Goal: Task Accomplishment & Management: Manage account settings

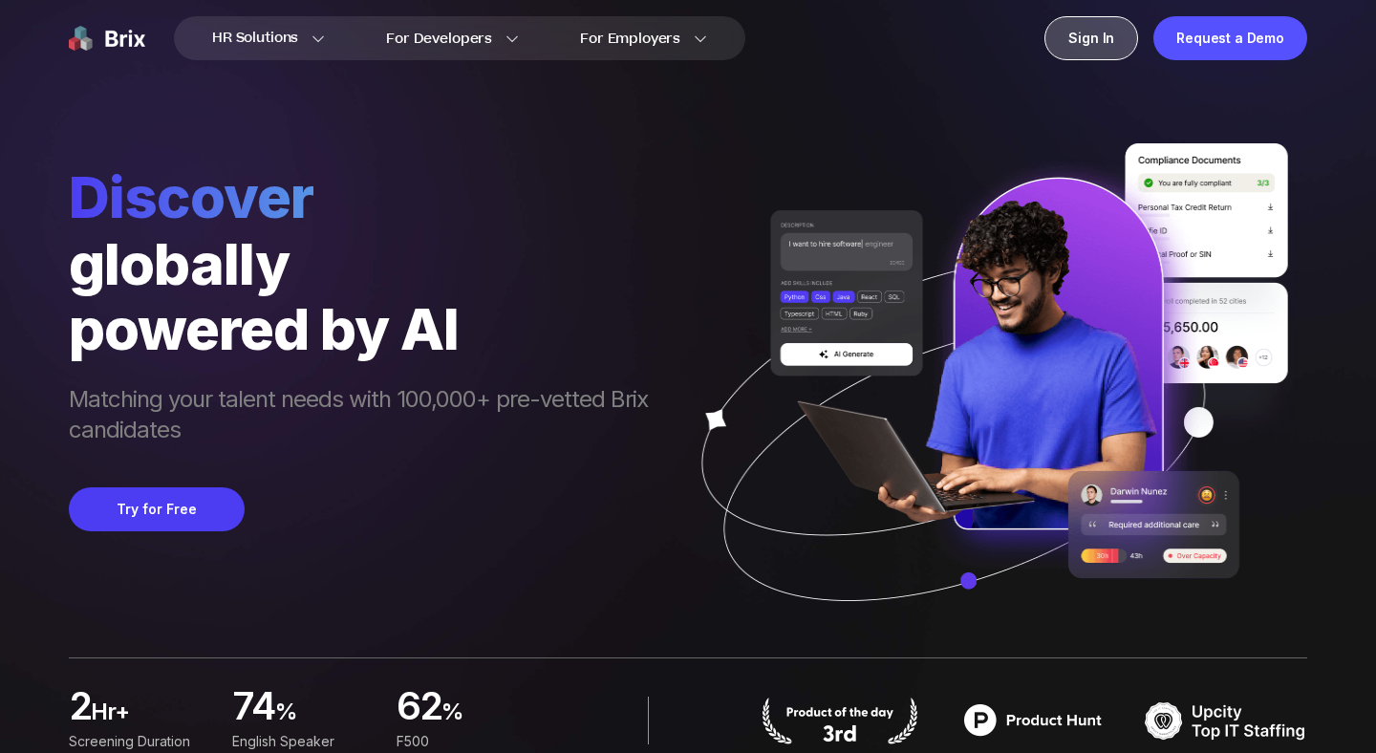
click at [1089, 45] on div "Sign In" at bounding box center [1091, 38] width 94 height 44
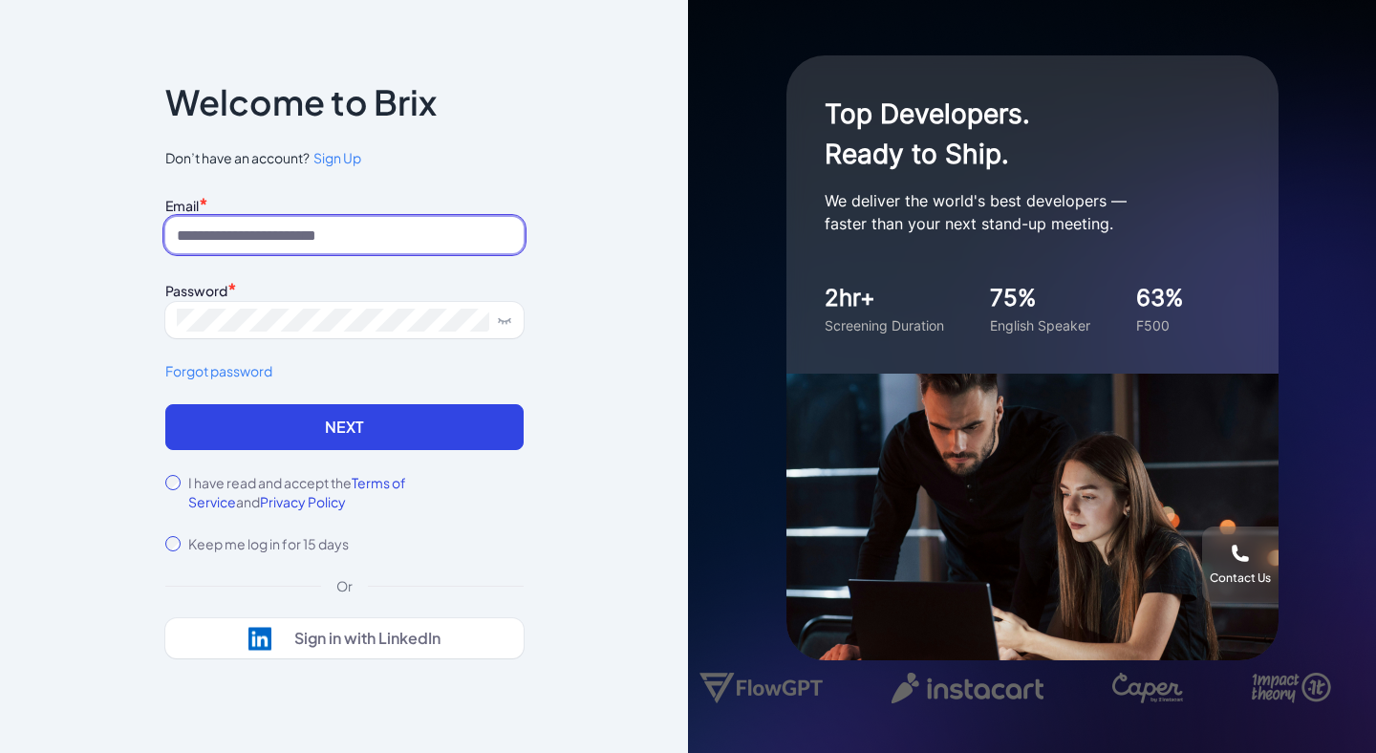
click at [377, 222] on input at bounding box center [344, 235] width 358 height 36
type input "**********"
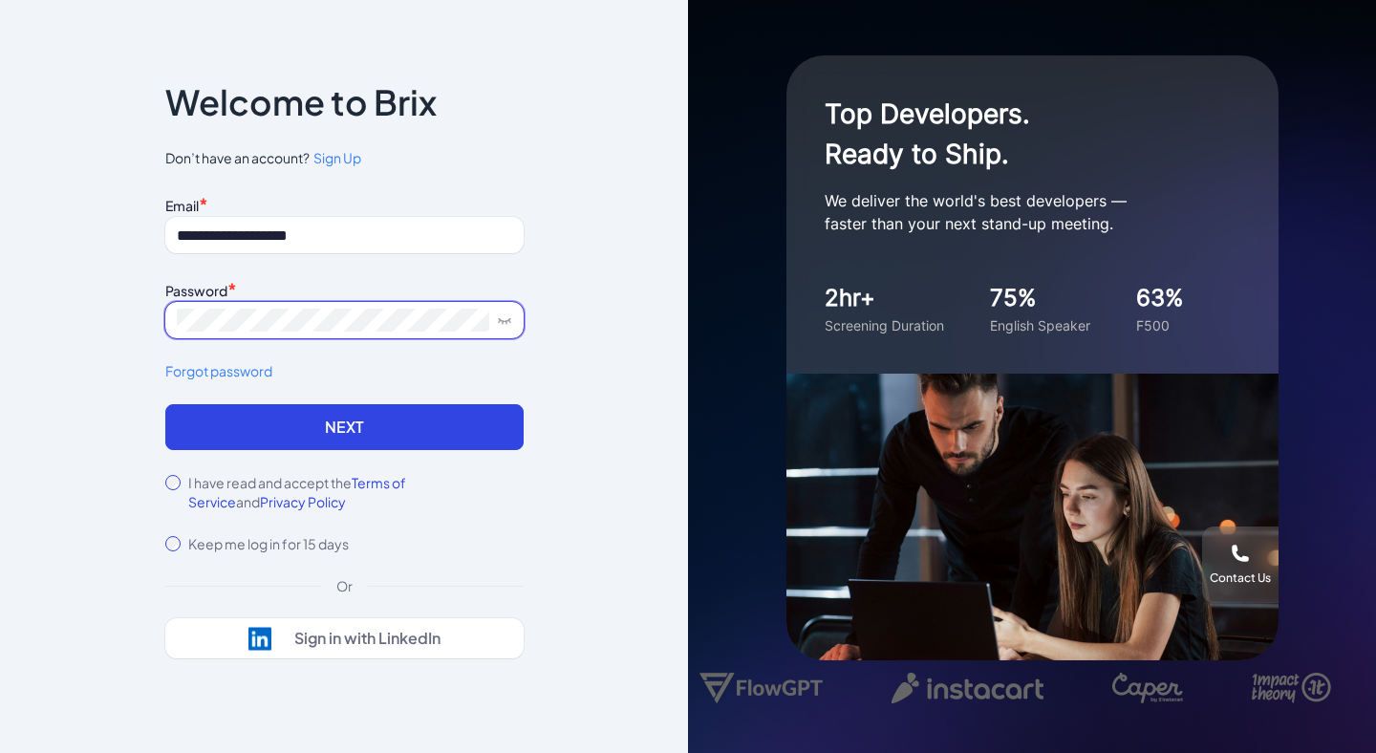
click at [339, 303] on span at bounding box center [344, 320] width 358 height 36
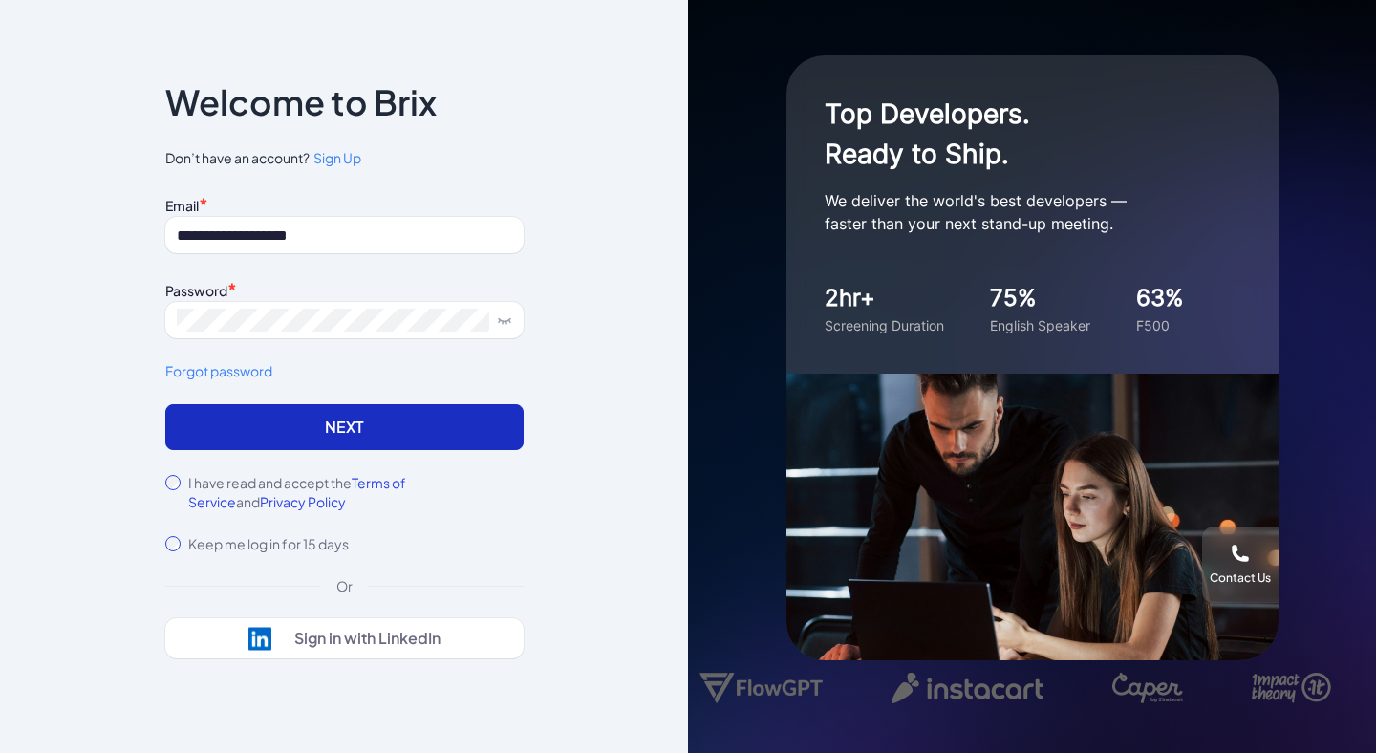
click at [325, 421] on button "Next" at bounding box center [344, 427] width 358 height 46
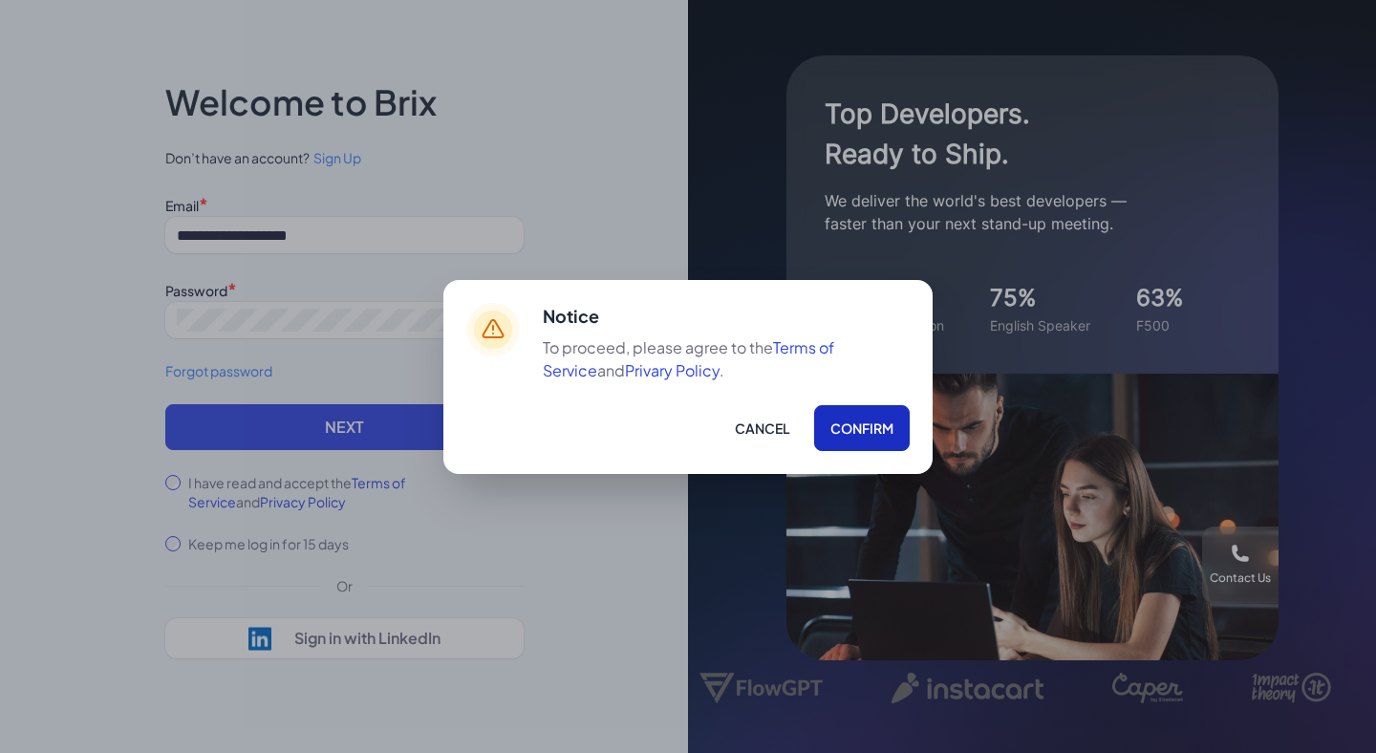
click at [868, 420] on button "Confirm" at bounding box center [862, 428] width 96 height 46
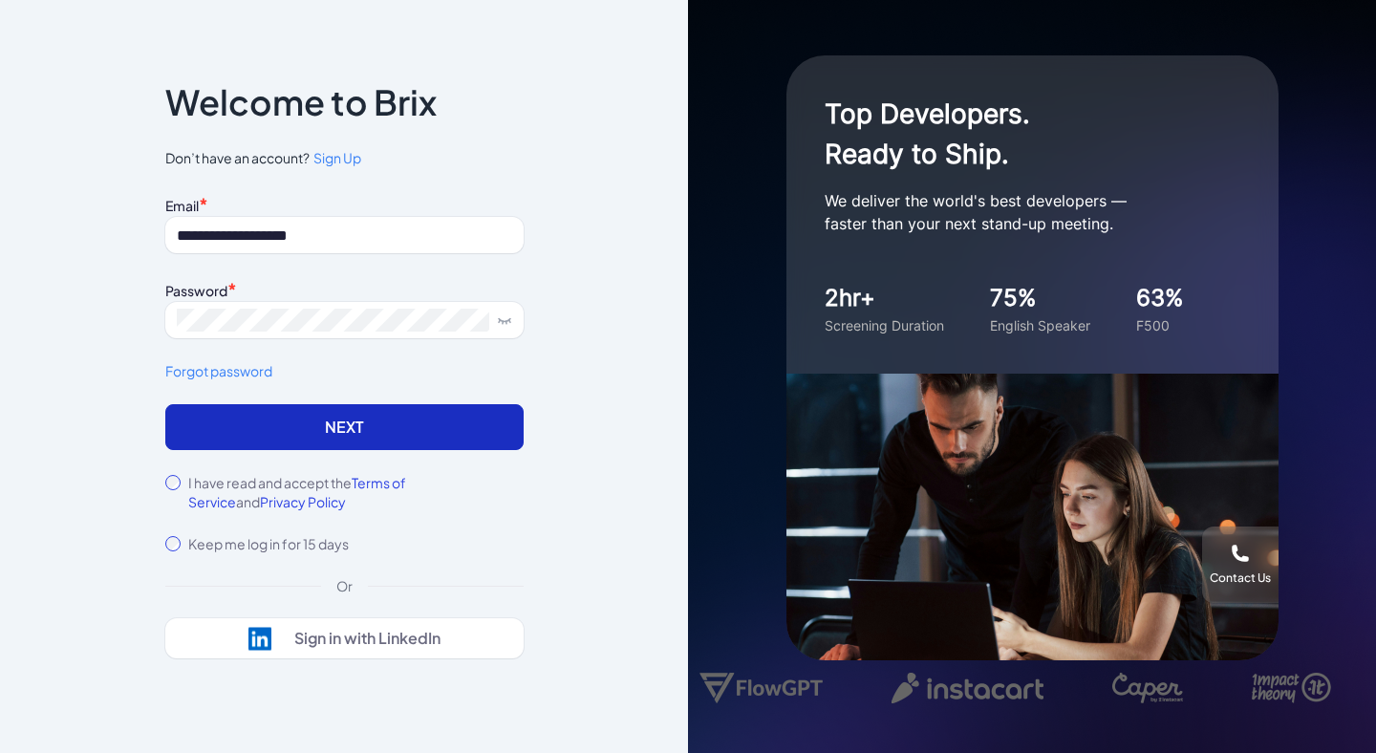
click at [383, 415] on button "Next" at bounding box center [344, 427] width 358 height 46
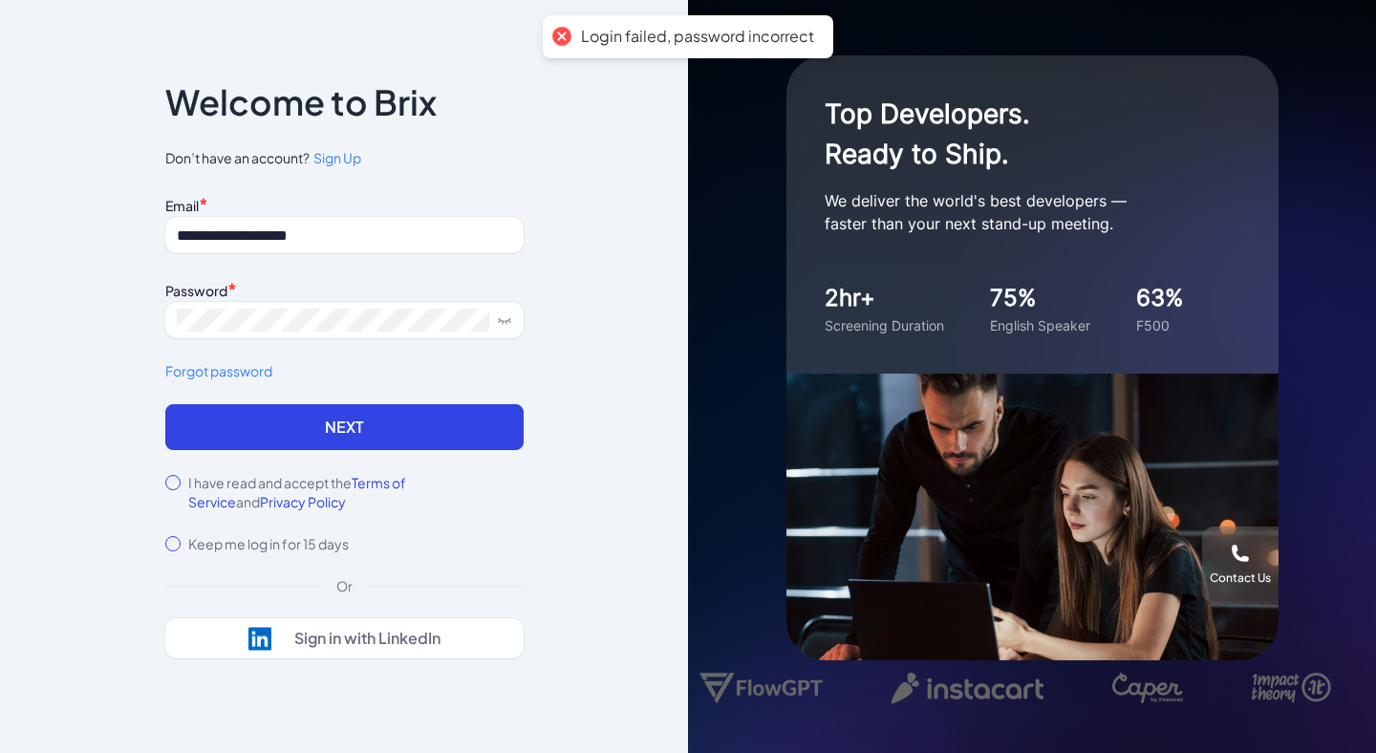
click at [191, 372] on link "Forgot password" at bounding box center [344, 371] width 358 height 20
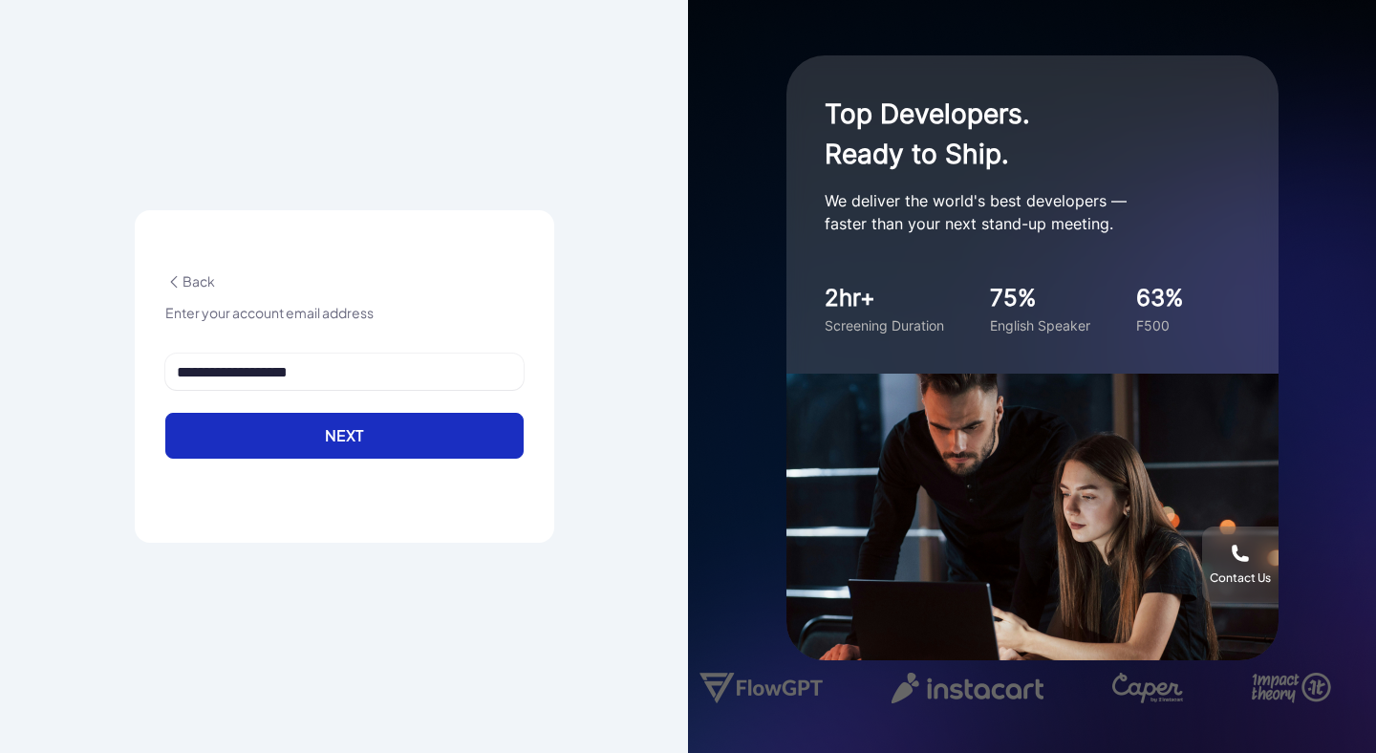
click at [345, 449] on button "Next" at bounding box center [344, 436] width 358 height 46
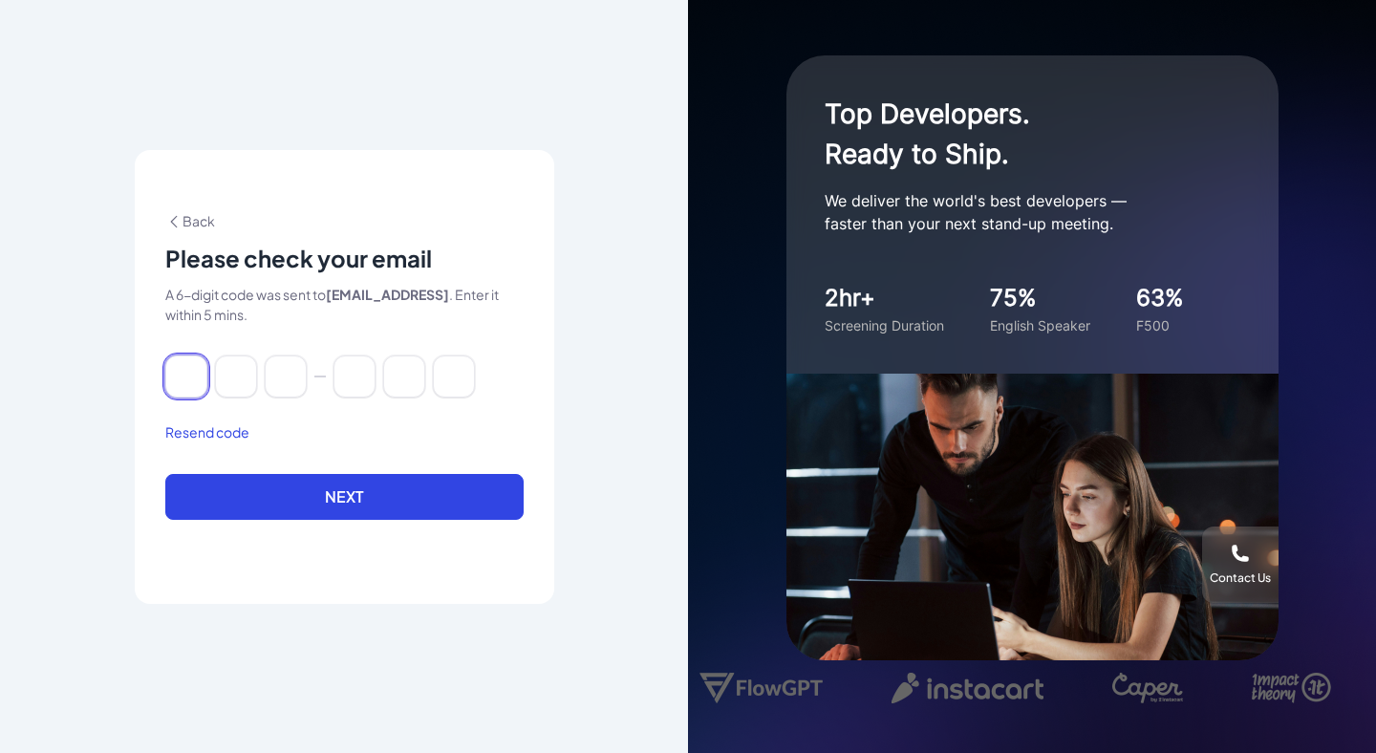
click at [177, 373] on input at bounding box center [186, 376] width 42 height 42
paste input "******"
type input "*"
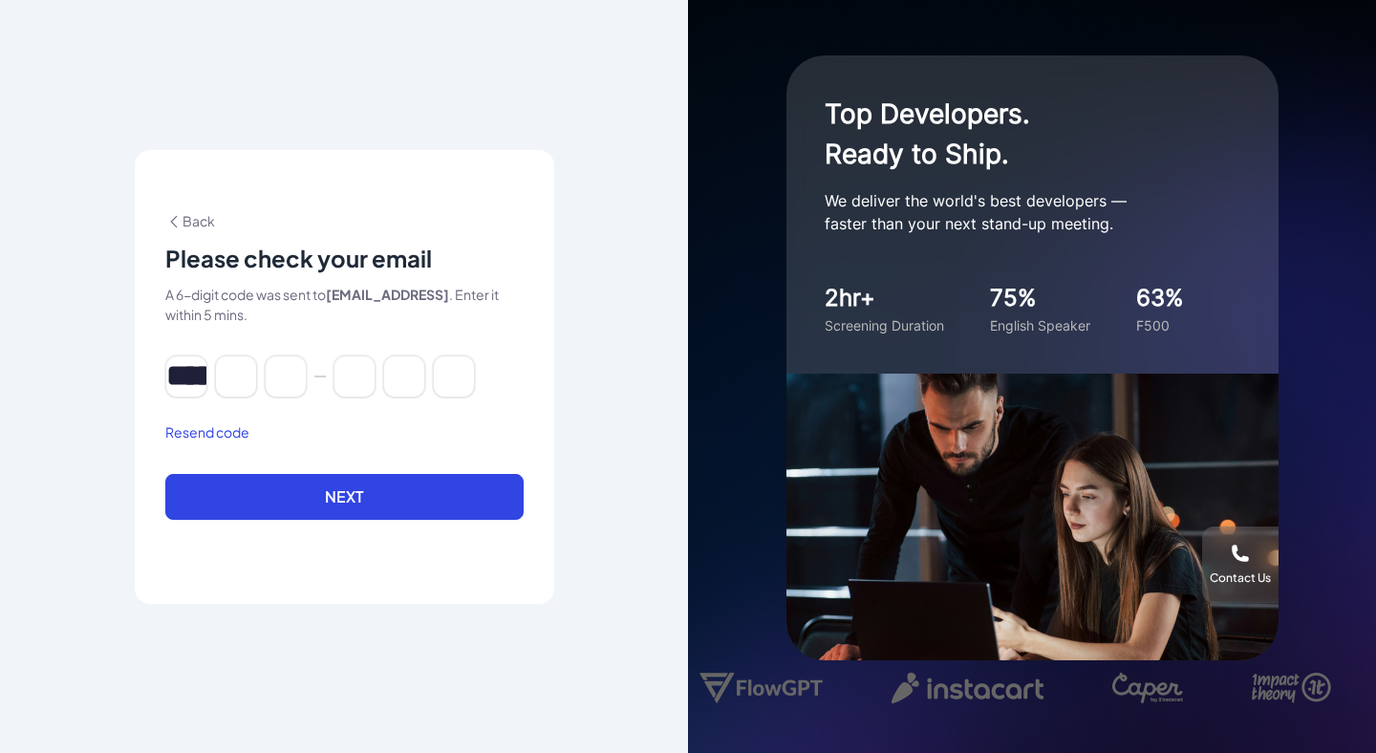
type input "*"
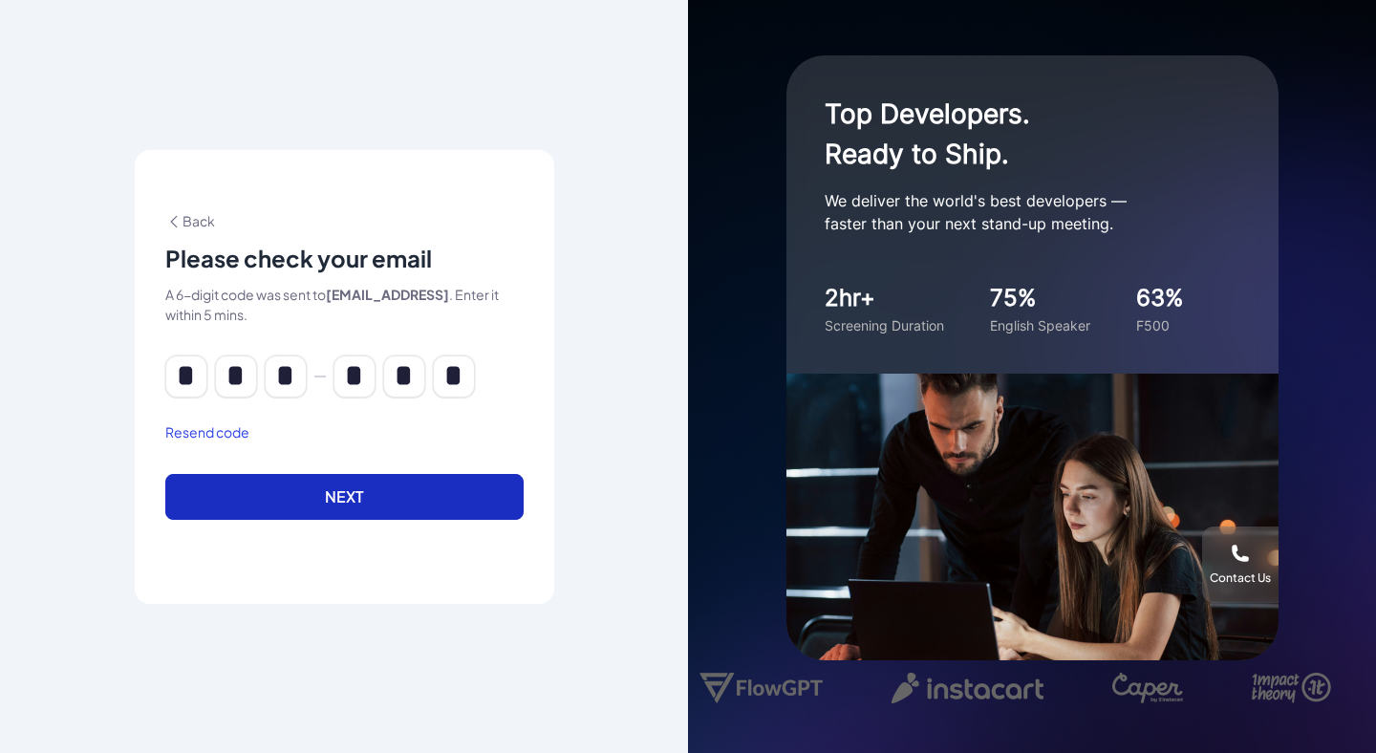
click at [292, 490] on button "Next" at bounding box center [344, 497] width 358 height 46
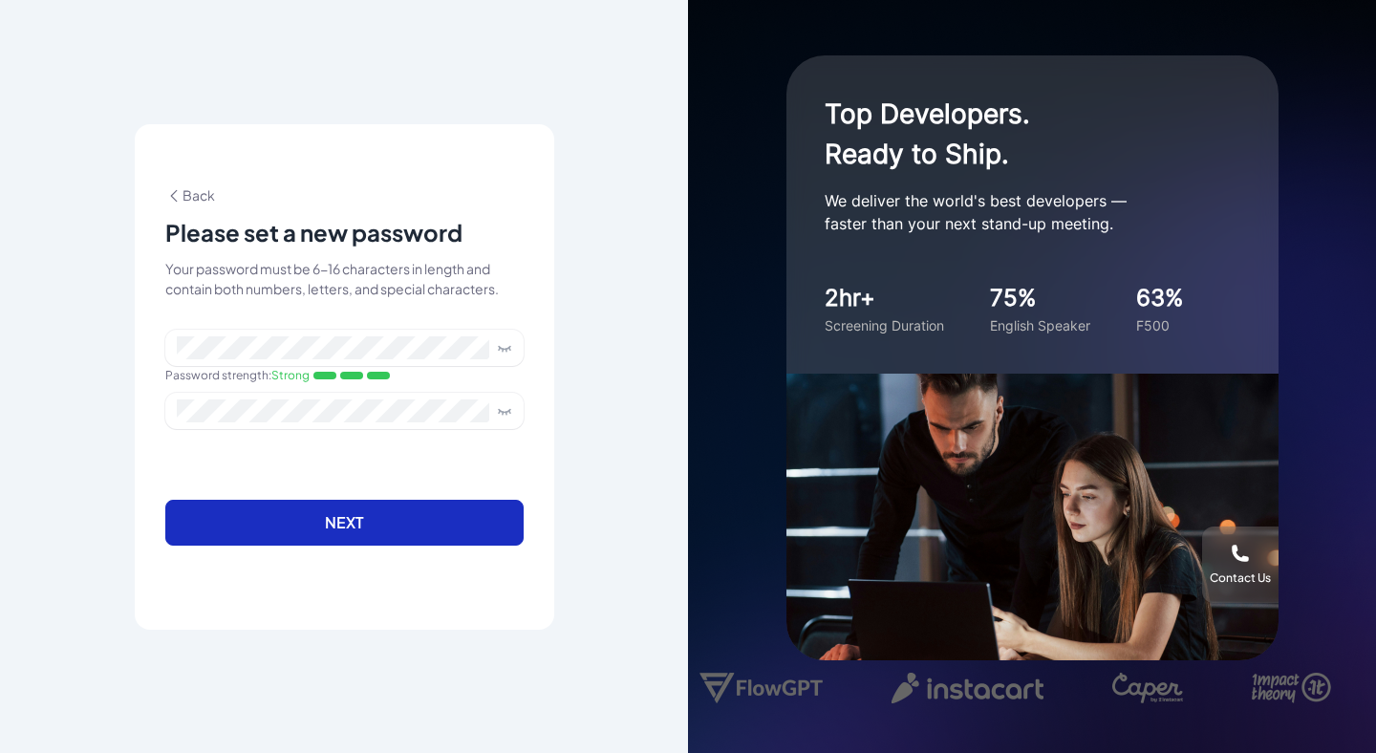
click at [296, 521] on button "Next" at bounding box center [344, 523] width 358 height 46
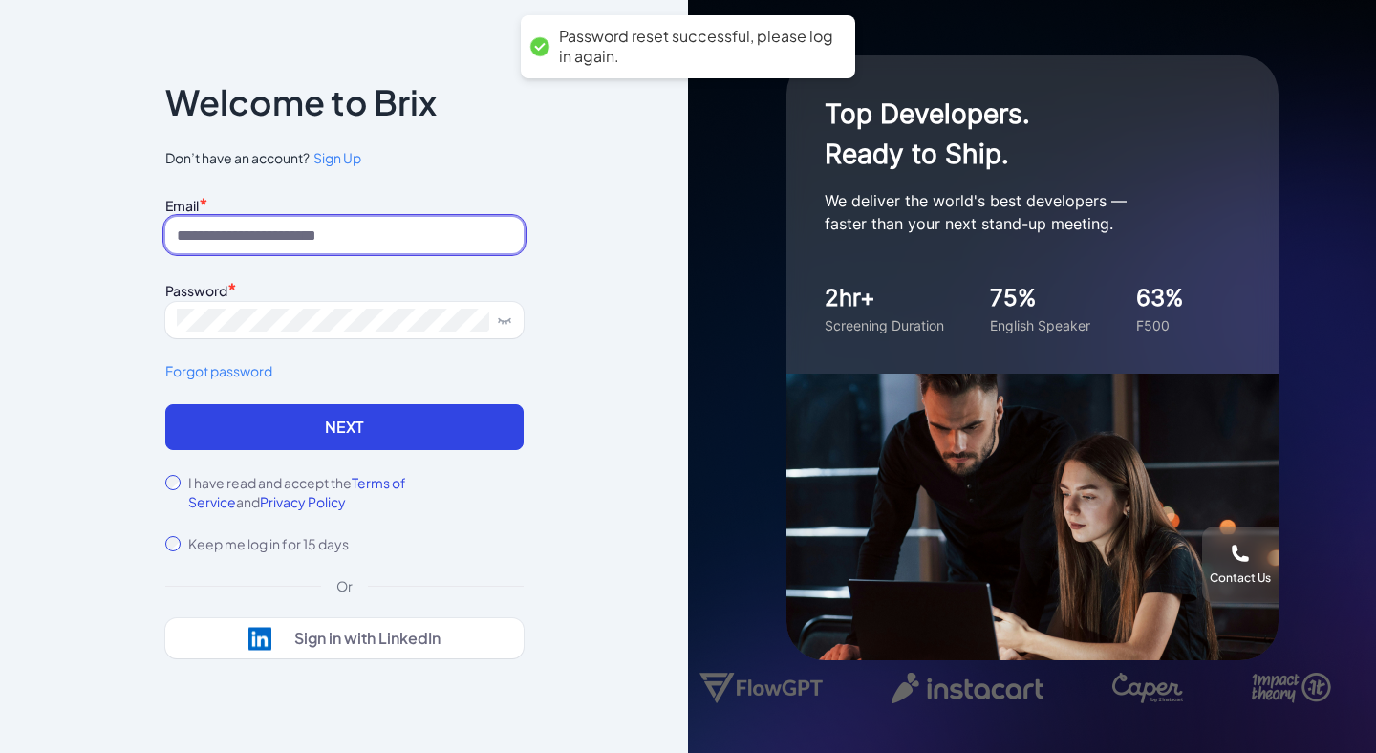
click at [353, 242] on input at bounding box center [344, 235] width 358 height 36
type input "**********"
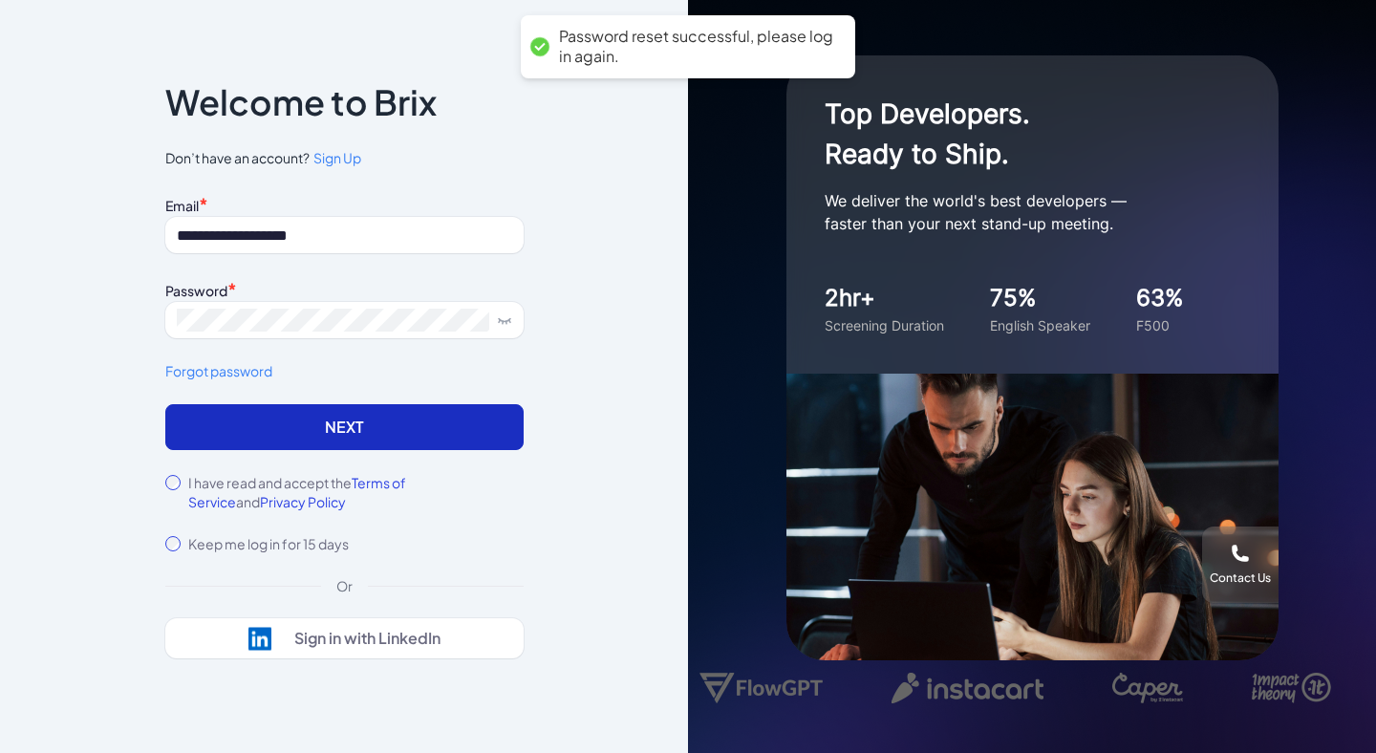
click at [324, 408] on button "Next" at bounding box center [344, 427] width 358 height 46
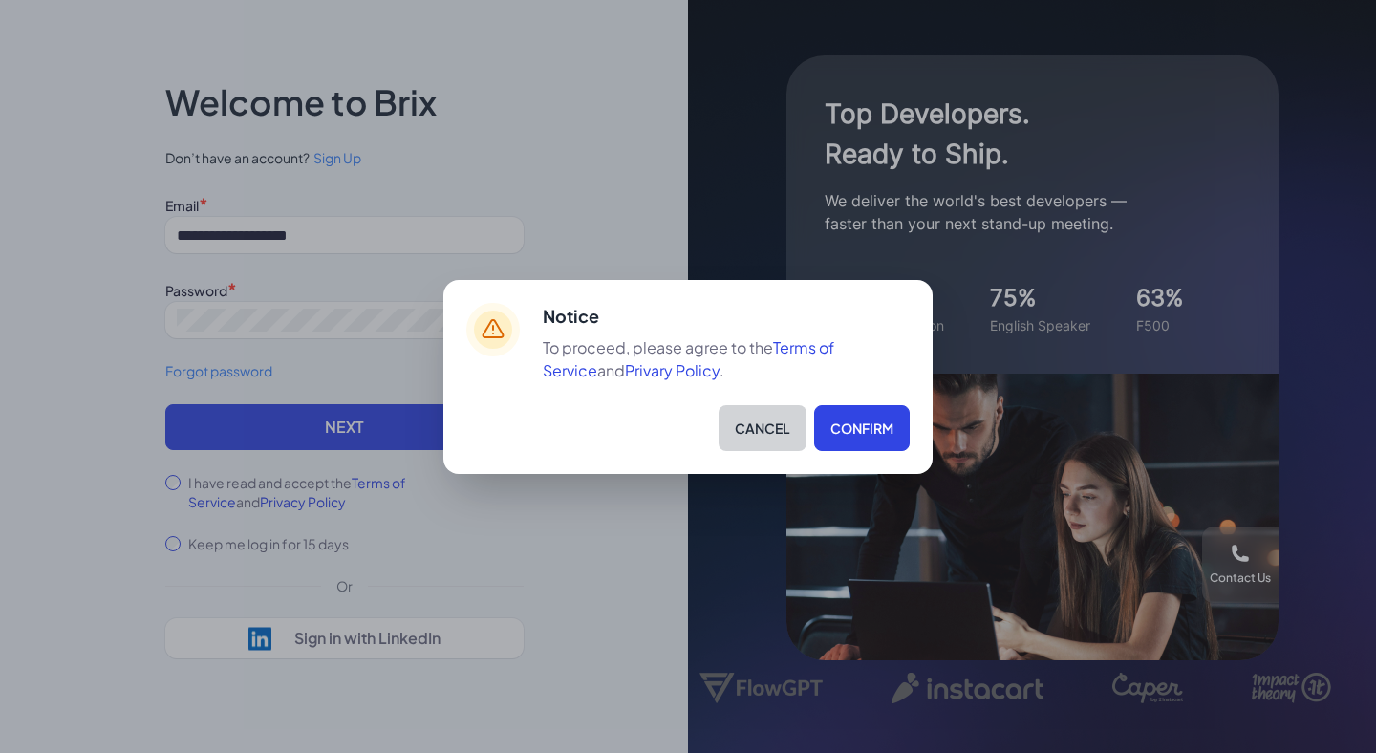
click at [760, 432] on button "Cancel" at bounding box center [763, 428] width 88 height 46
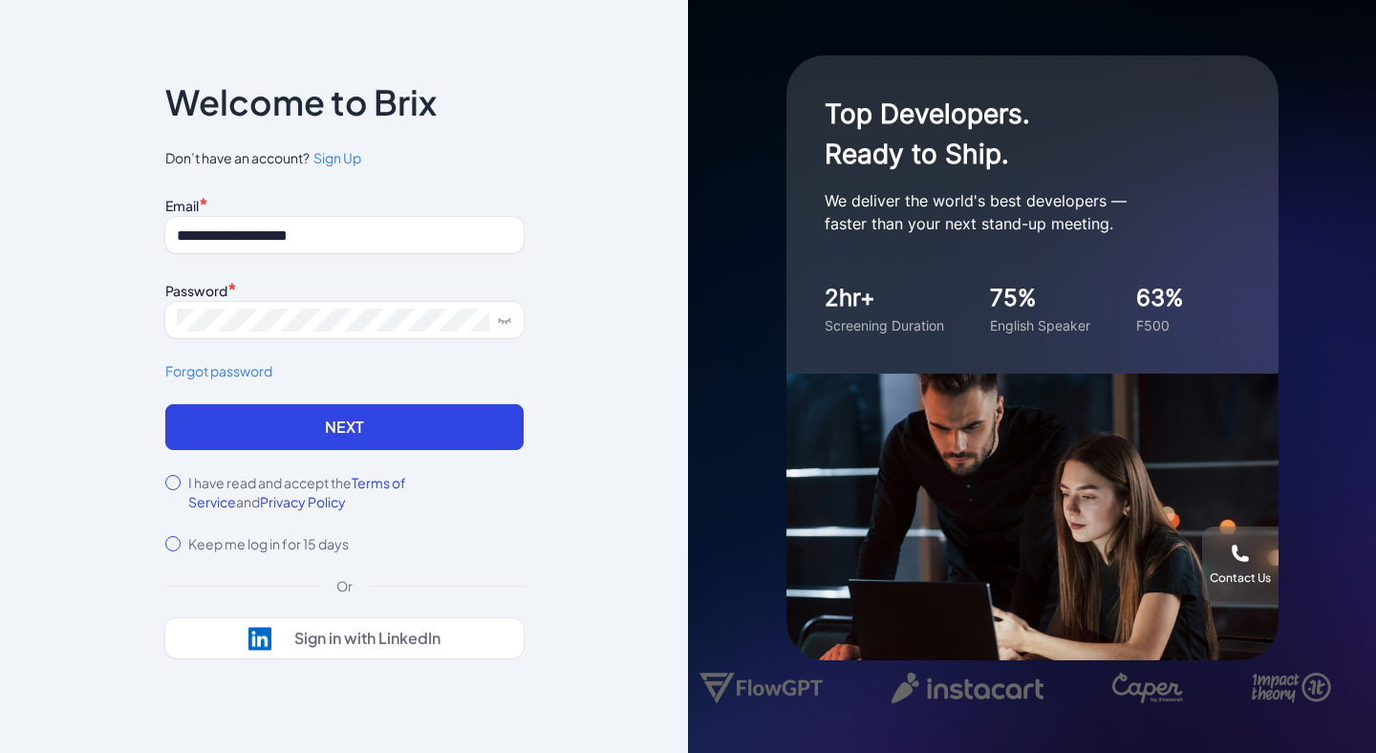
click at [301, 480] on label "I have read and accept the Terms of Service and Privacy Policy" at bounding box center [355, 492] width 335 height 38
click at [290, 537] on label "Keep me log in for 15 days" at bounding box center [268, 543] width 161 height 19
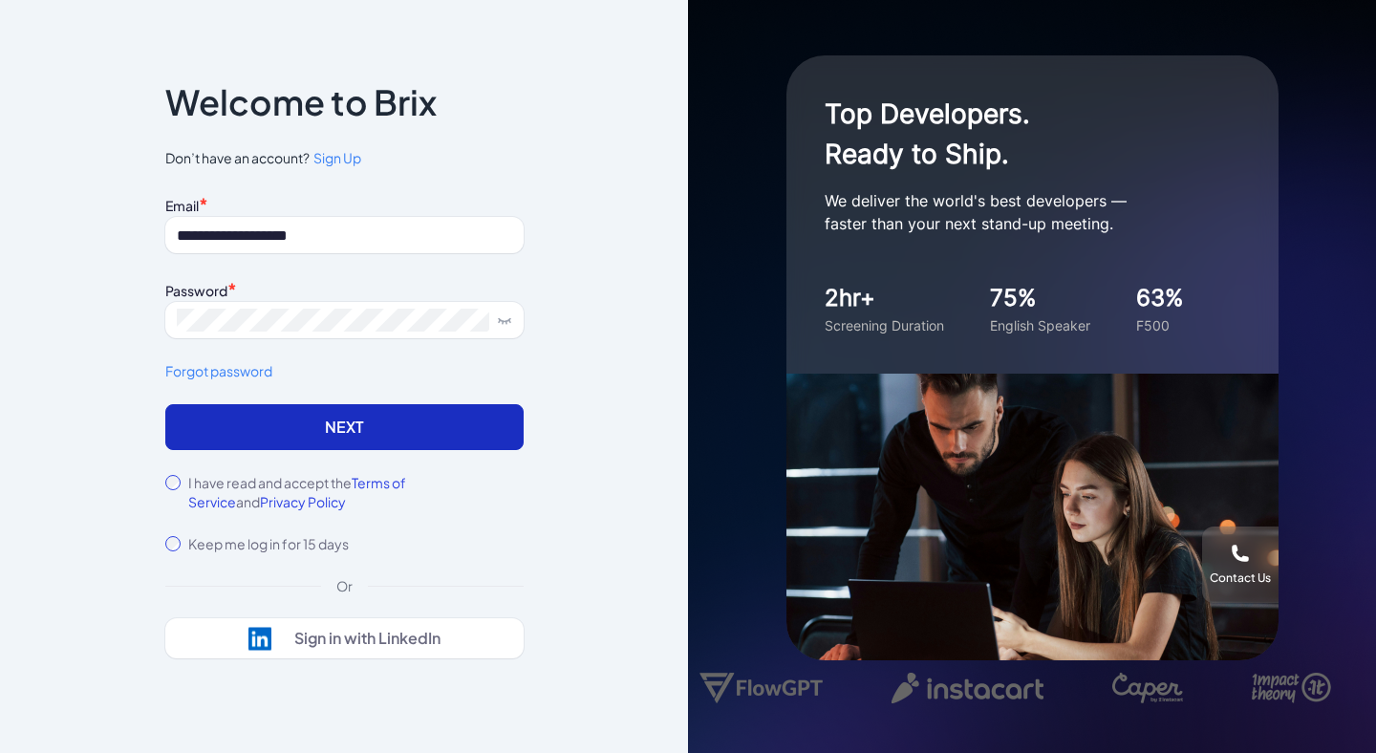
click at [389, 413] on button "Next" at bounding box center [344, 427] width 358 height 46
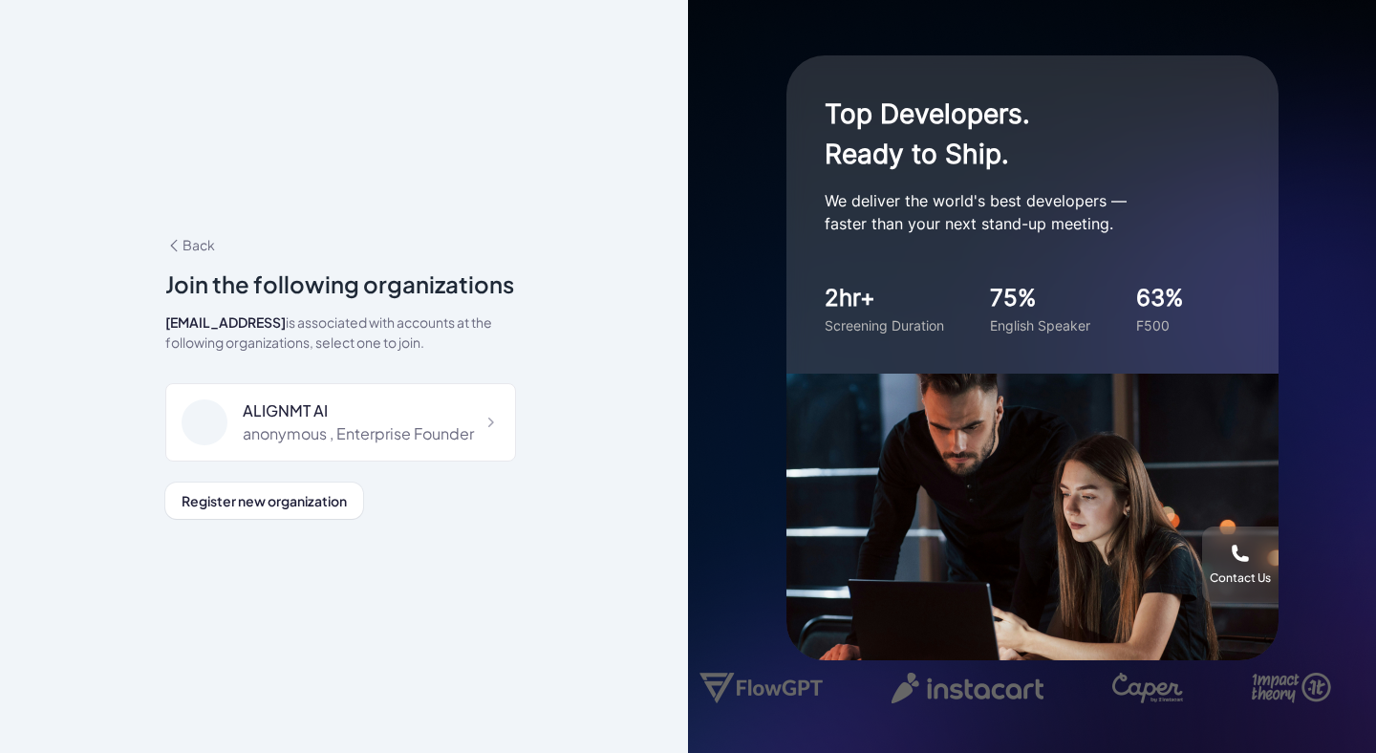
click at [389, 413] on div "ALIGNMT AI" at bounding box center [358, 410] width 231 height 23
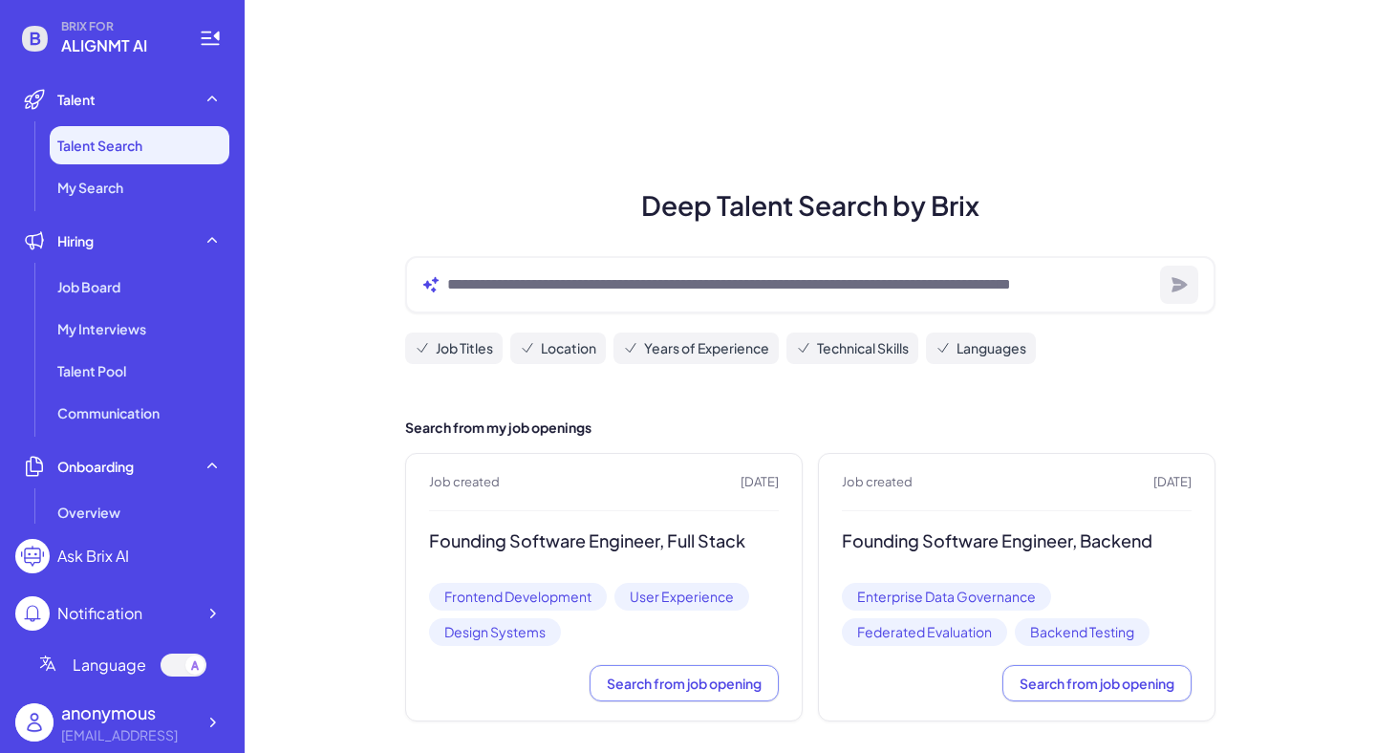
scroll to position [13, 0]
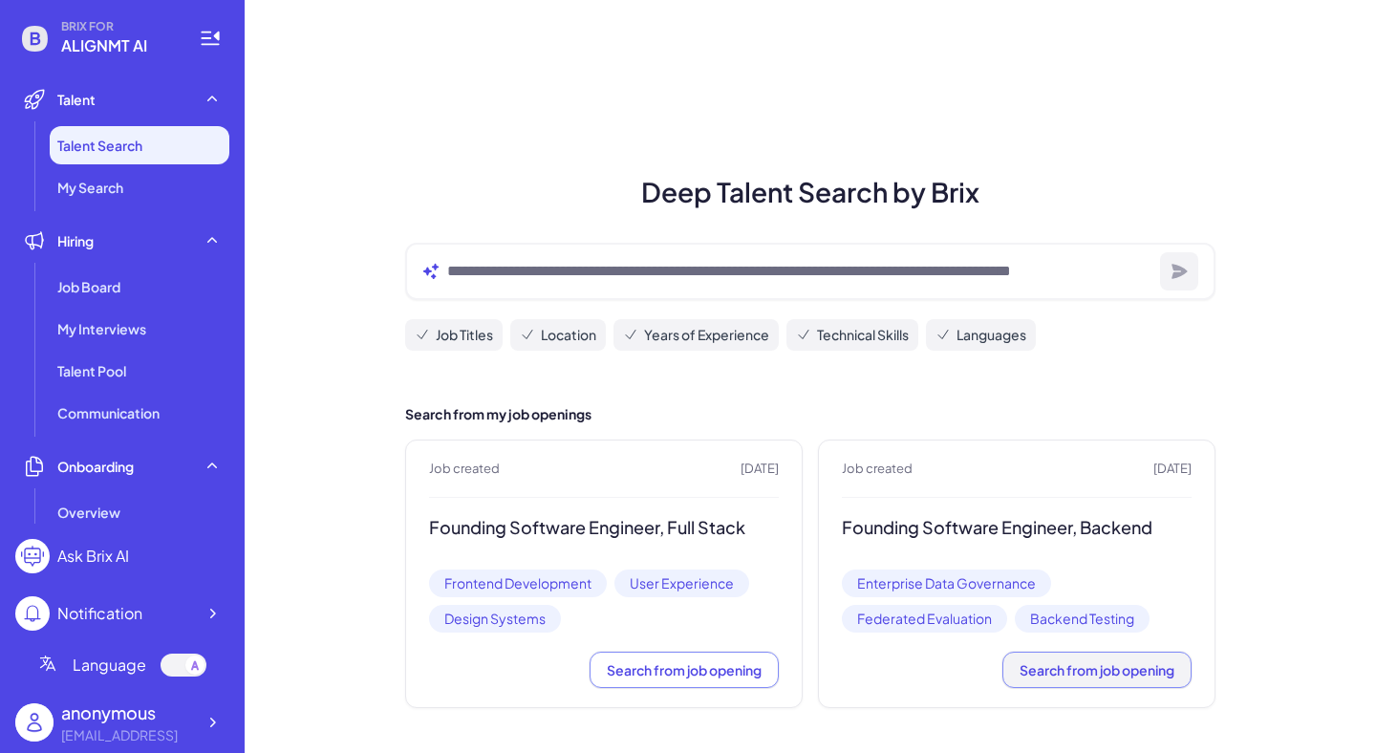
click at [1107, 667] on span "Search from job opening" at bounding box center [1097, 669] width 155 height 17
click at [1059, 677] on button "Search from job opening" at bounding box center [1096, 670] width 189 height 36
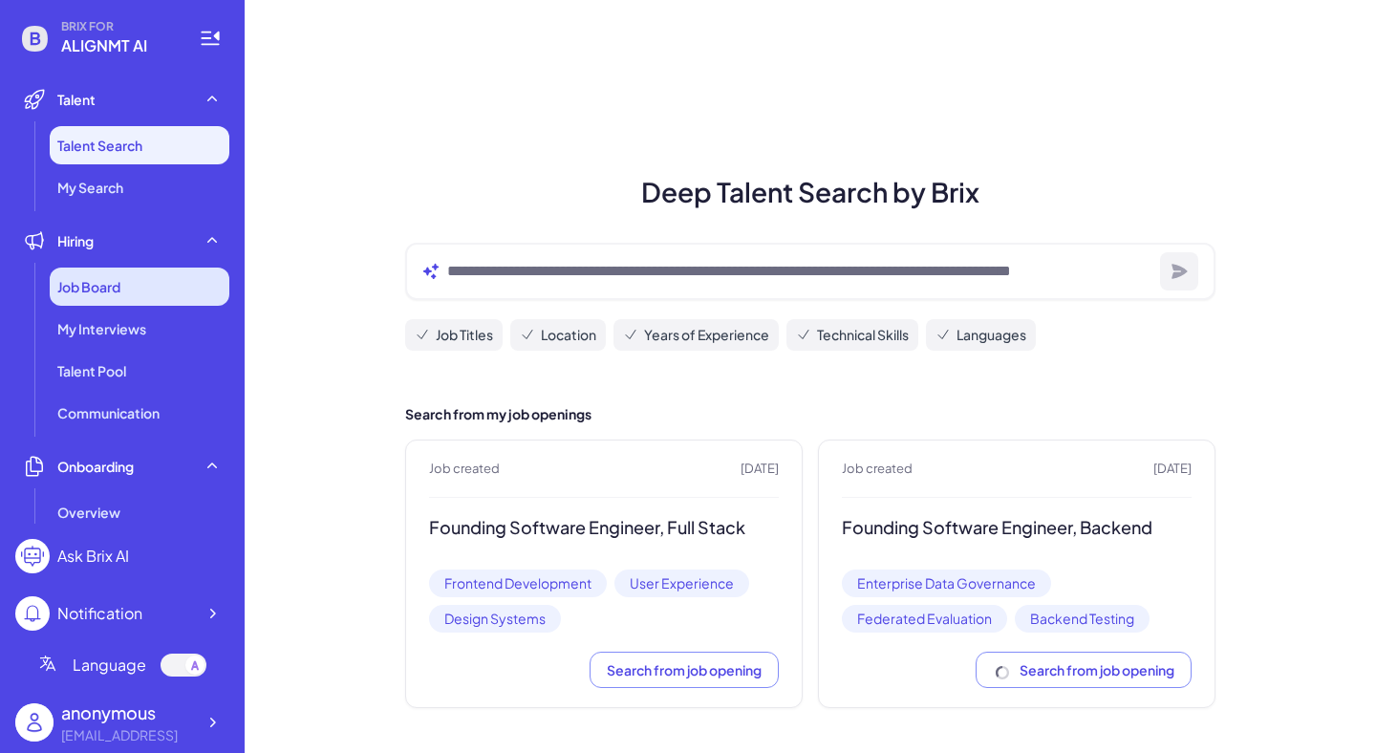
click at [102, 277] on span "Job Board" at bounding box center [88, 286] width 63 height 19
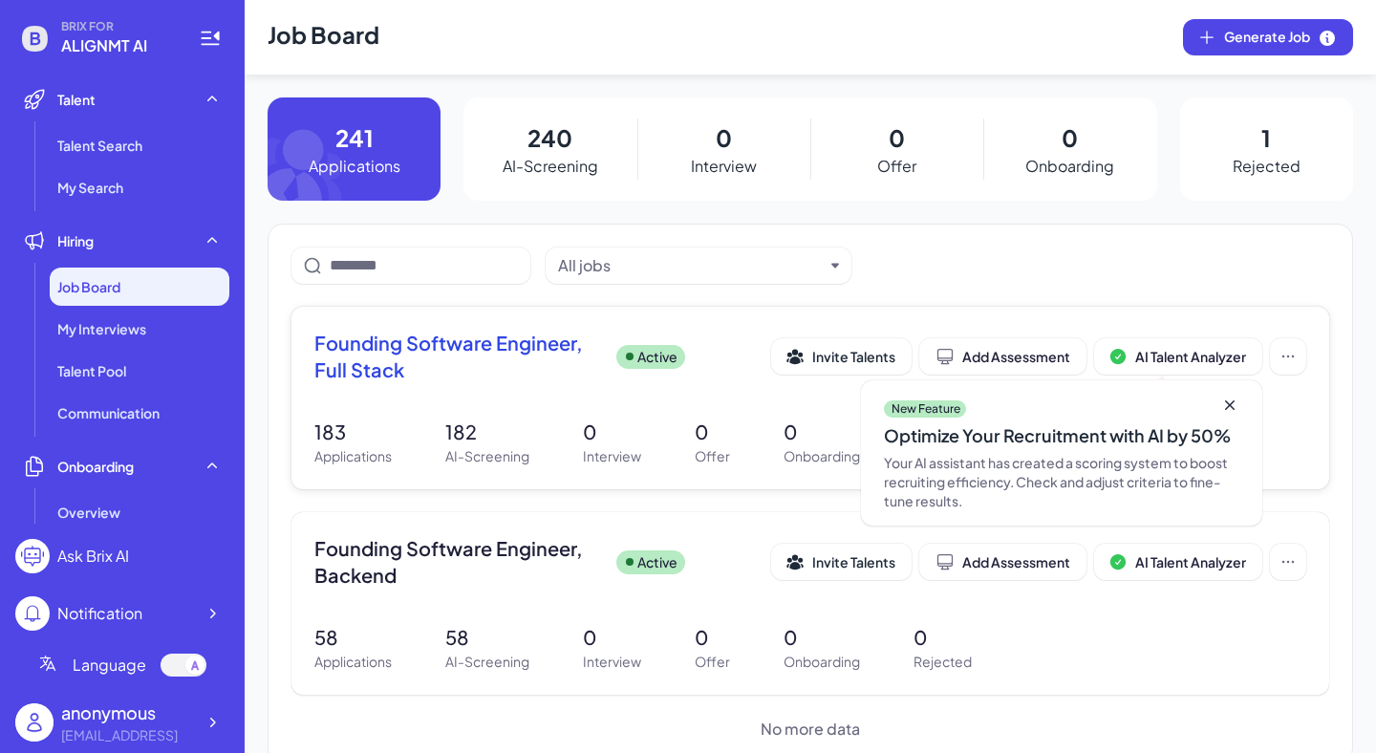
click at [449, 344] on span "Founding Software Engineer, Full Stack" at bounding box center [457, 357] width 287 height 54
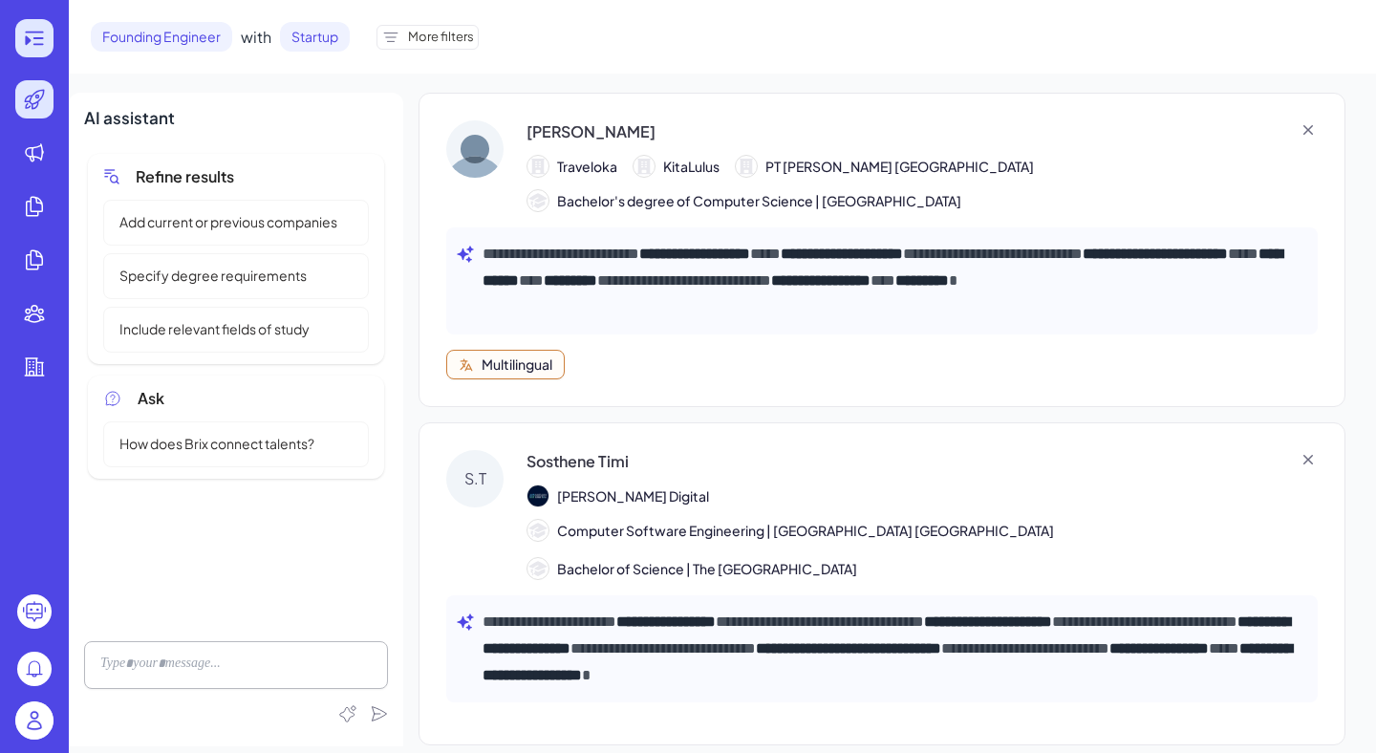
click at [32, 37] on icon at bounding box center [34, 38] width 23 height 23
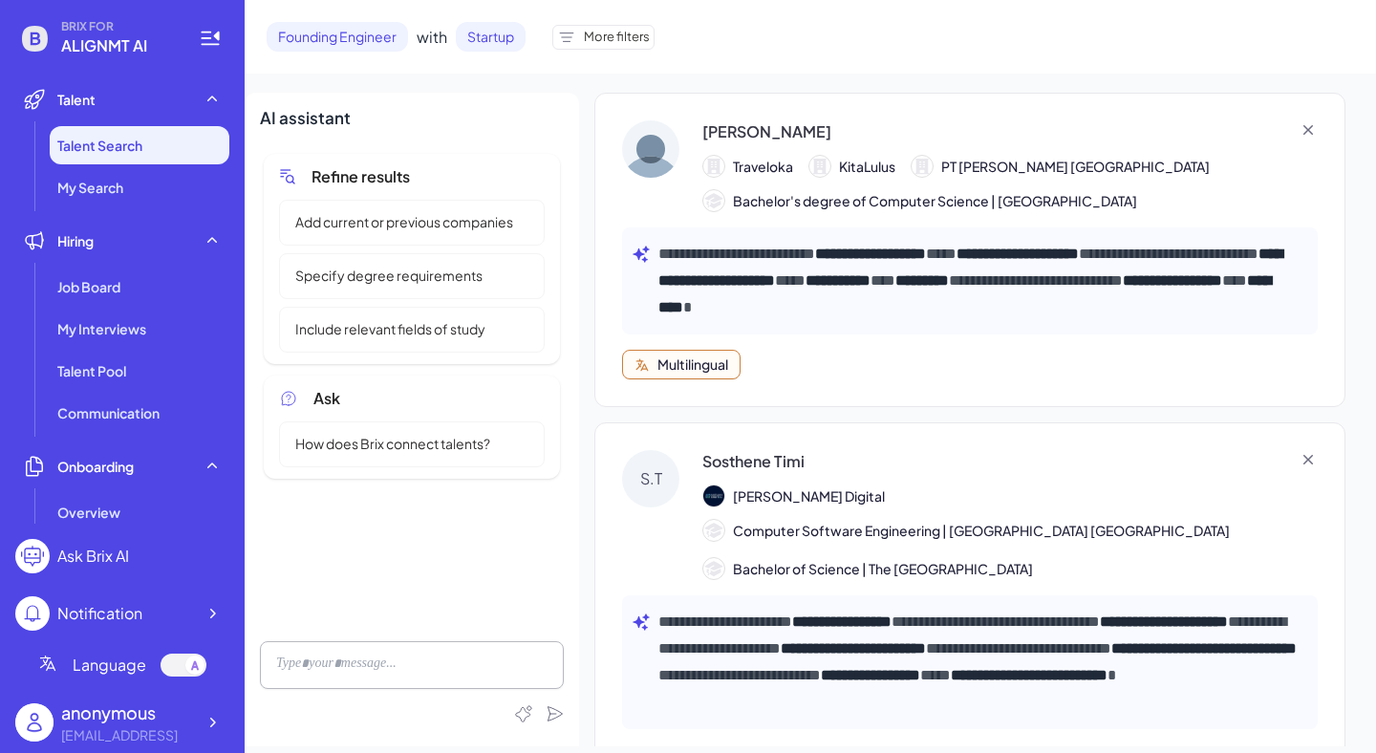
click at [192, 720] on div "anonymous" at bounding box center [128, 712] width 134 height 26
click at [207, 723] on icon at bounding box center [212, 722] width 19 height 19
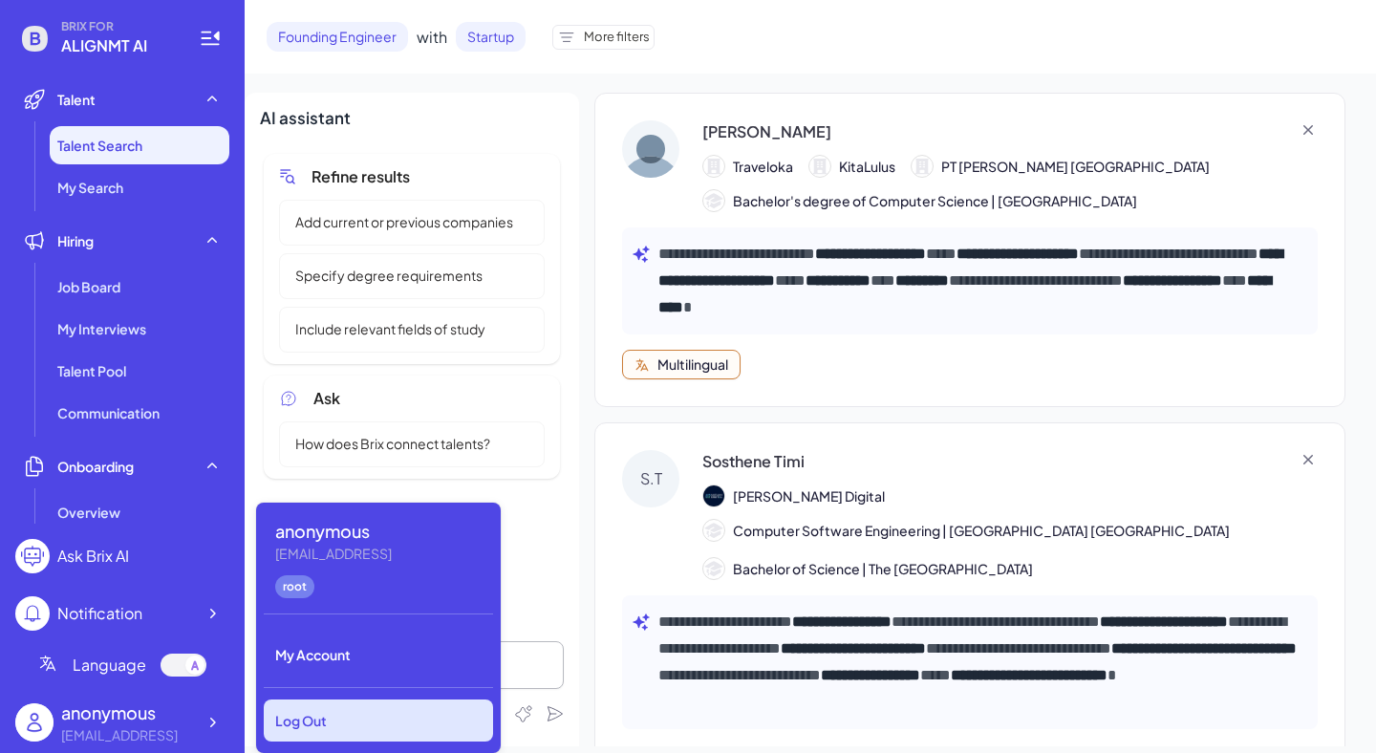
click at [300, 719] on div "Log Out" at bounding box center [378, 720] width 229 height 42
